Goal: Check status: Check status

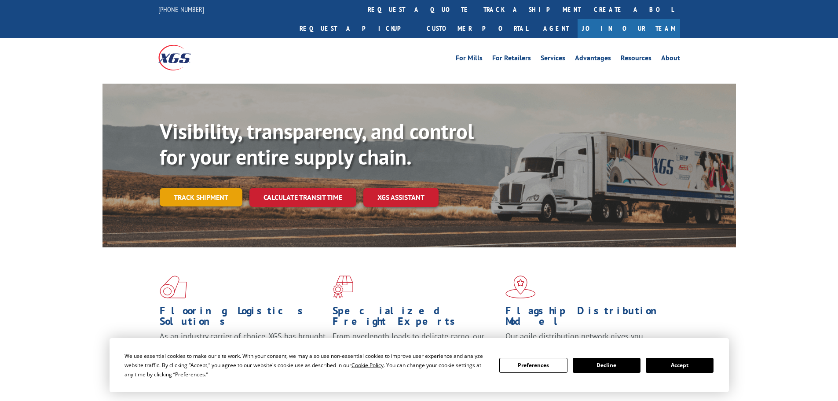
click at [175, 188] on link "Track shipment" at bounding box center [201, 197] width 83 height 18
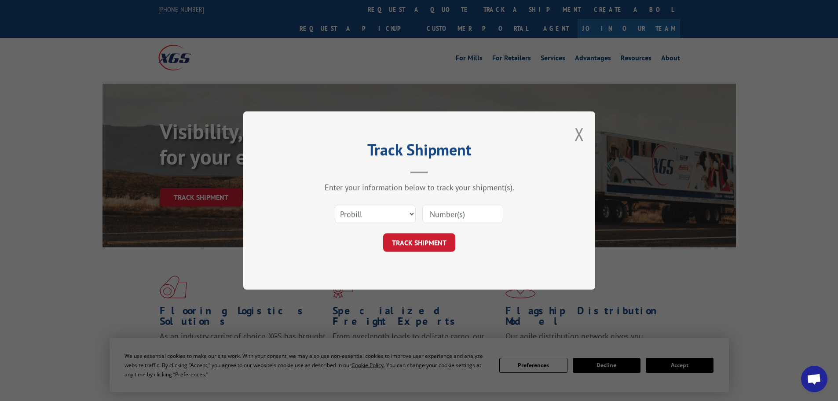
click at [439, 218] on input at bounding box center [462, 214] width 81 height 18
paste input "15339991"
type input "15339991"
click at [441, 238] on button "TRACK SHIPMENT" at bounding box center [419, 242] width 72 height 18
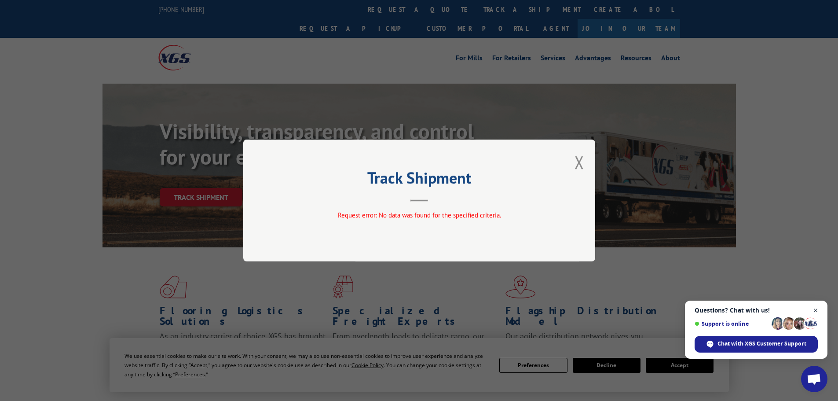
click at [819, 310] on span "Close chat" at bounding box center [815, 310] width 11 height 11
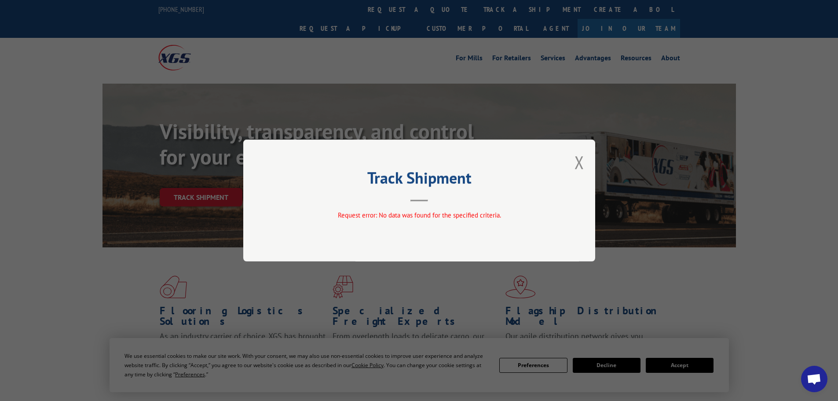
click at [589, 168] on div "Track Shipment Request error: No data was found for the specified criteria." at bounding box center [419, 200] width 352 height 122
click at [587, 167] on div "Track Shipment Request error: No data was found for the specified criteria." at bounding box center [419, 200] width 352 height 122
click at [579, 169] on button "Close modal" at bounding box center [579, 161] width 10 height 23
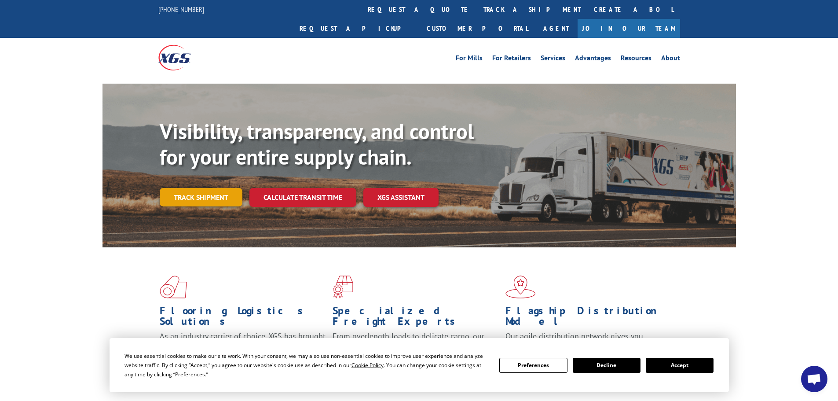
click at [180, 188] on link "Track shipment" at bounding box center [201, 197] width 83 height 18
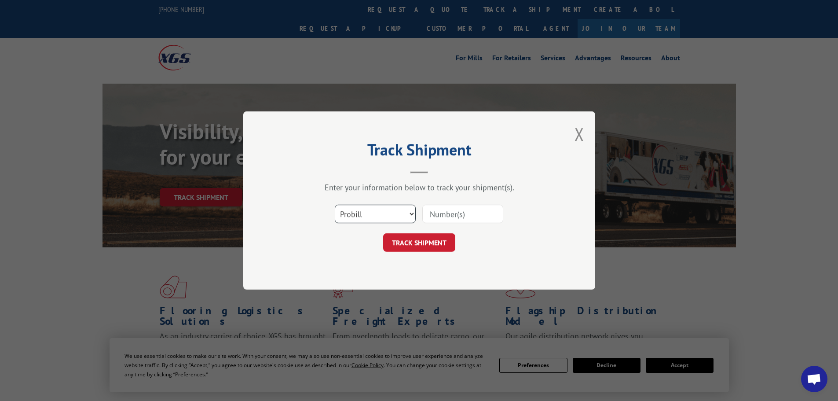
click at [399, 217] on select "Select category... Probill BOL PO" at bounding box center [375, 214] width 81 height 18
click at [335, 205] on select "Select category... Probill BOL PO" at bounding box center [375, 214] width 81 height 18
click at [388, 220] on select "Select category... Probill BOL PO" at bounding box center [375, 214] width 81 height 18
select select "bol"
click at [335, 205] on select "Select category... Probill BOL PO" at bounding box center [375, 214] width 81 height 18
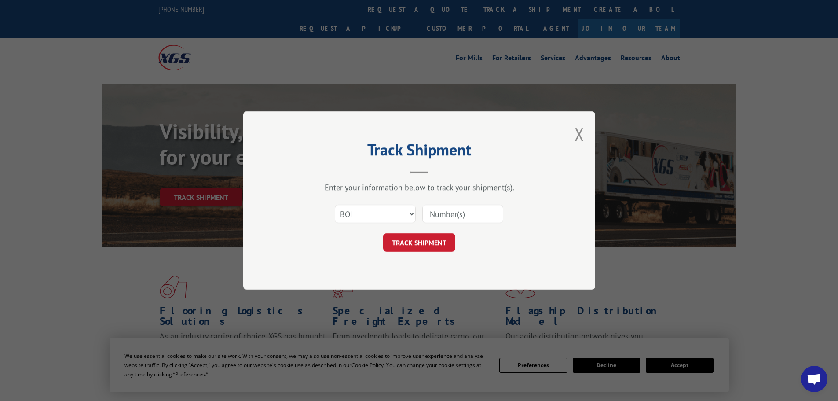
click at [439, 225] on div "Select category... Probill BOL PO" at bounding box center [419, 213] width 264 height 29
click at [441, 217] on input at bounding box center [462, 214] width 81 height 18
paste input "15339991"
type input "15339991"
click at [448, 239] on button "TRACK SHIPMENT" at bounding box center [419, 242] width 72 height 18
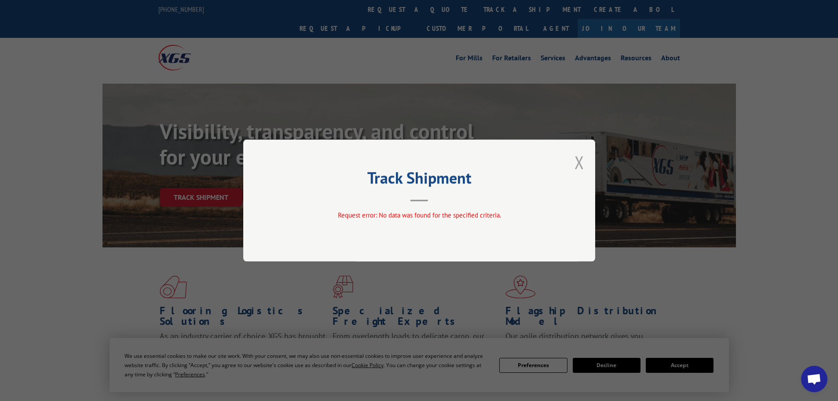
click at [581, 165] on button "Close modal" at bounding box center [579, 161] width 10 height 23
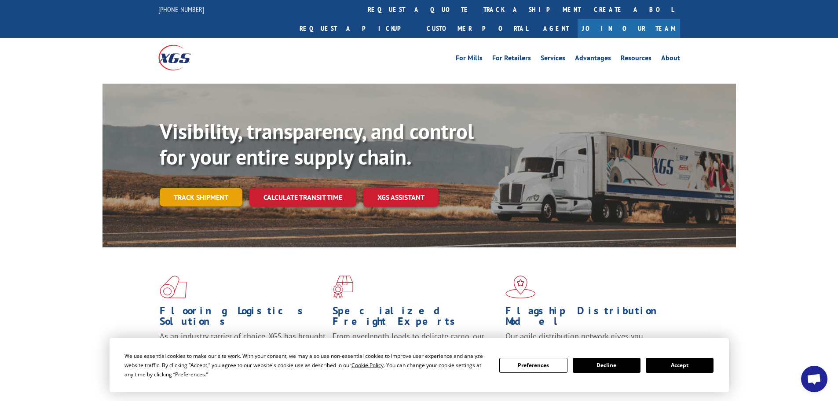
click at [221, 188] on link "Track shipment" at bounding box center [201, 197] width 83 height 18
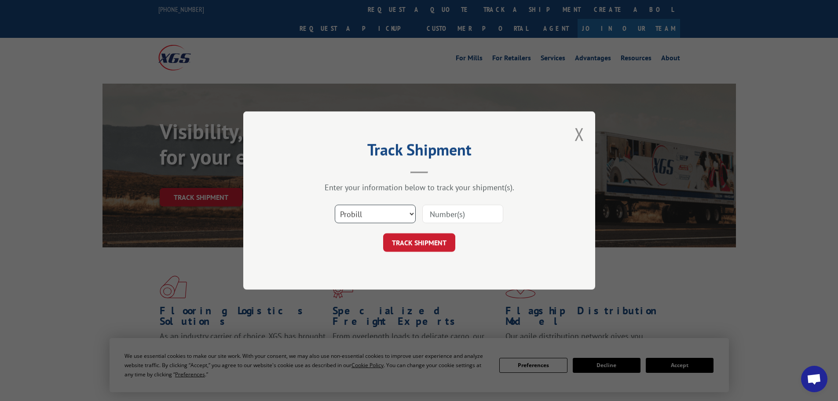
click at [349, 210] on select "Select category... Probill BOL PO" at bounding box center [375, 214] width 81 height 18
select select "po"
click at [335, 205] on select "Select category... Probill BOL PO" at bounding box center [375, 214] width 81 height 18
click at [452, 222] on div at bounding box center [462, 214] width 81 height 20
click at [453, 220] on input at bounding box center [462, 214] width 81 height 18
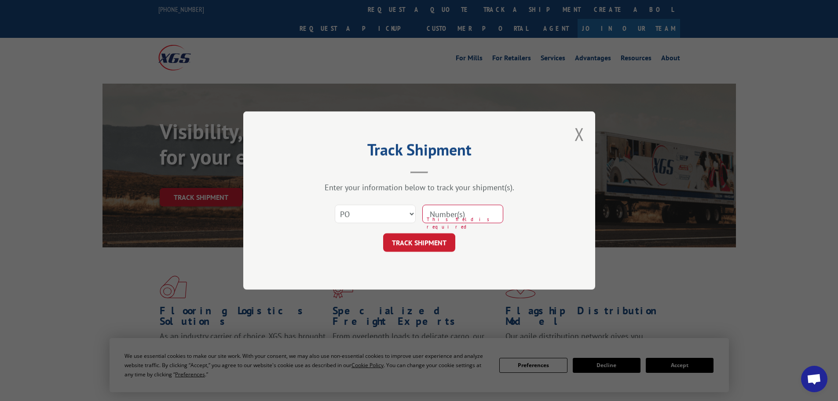
paste input "89509250"
type input "89509250"
click at [435, 243] on button "TRACK SHIPMENT" at bounding box center [419, 242] width 72 height 18
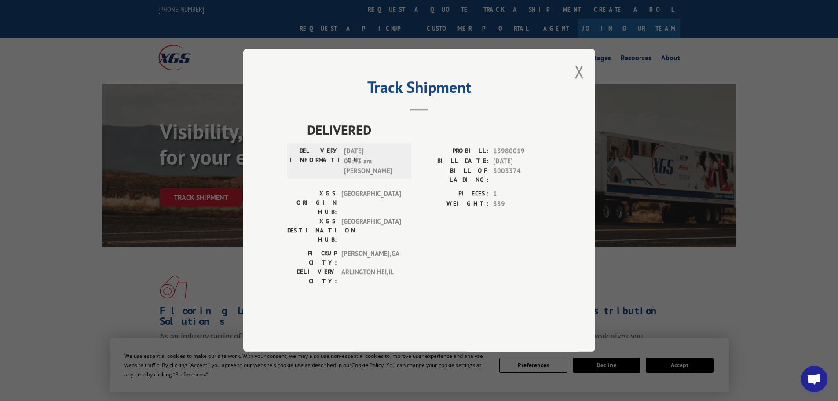
drag, startPoint x: 584, startPoint y: 102, endPoint x: 405, endPoint y: 38, distance: 190.0
click at [583, 103] on div "Track Shipment DELIVERED DELIVERY INFORMATION: [DATE] 09:43 am [PERSON_NAME]: 1…" at bounding box center [419, 200] width 352 height 303
drag, startPoint x: 578, startPoint y: 100, endPoint x: 466, endPoint y: 48, distance: 124.0
click at [577, 83] on button "Close modal" at bounding box center [579, 71] width 10 height 23
